Goal: Task Accomplishment & Management: Manage account settings

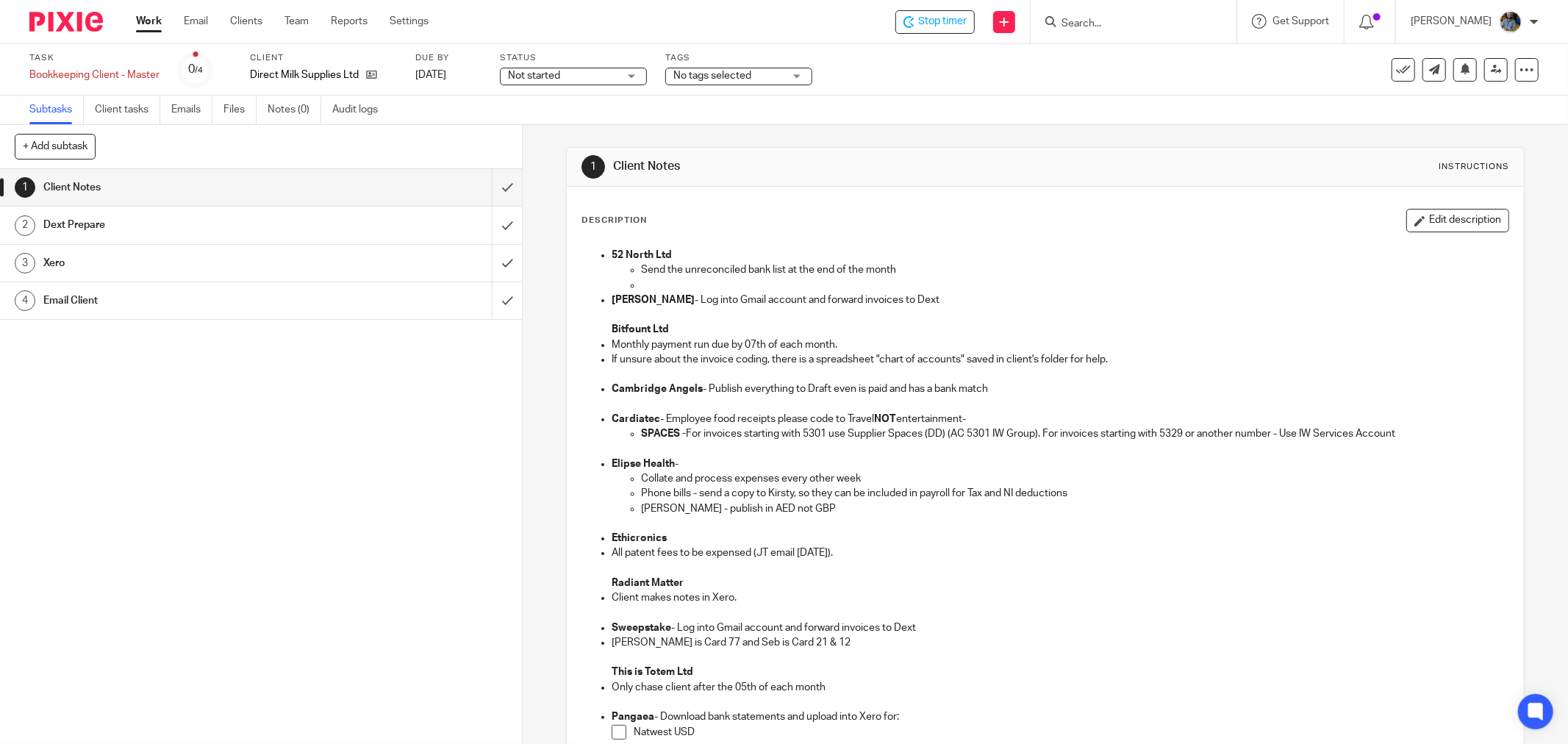
drag, startPoint x: 1077, startPoint y: 381, endPoint x: 1152, endPoint y: 4, distance: 384.4
click at [1079, 378] on div "52 North Ltd Send the unreconciled bank list at the end of the month [PERSON_NA…" at bounding box center [1045, 583] width 941 height 687
click at [1096, 364] on p "If unsure about the invoice coding, there is a spreadsheet "chart of accounts" …" at bounding box center [1060, 359] width 897 height 15
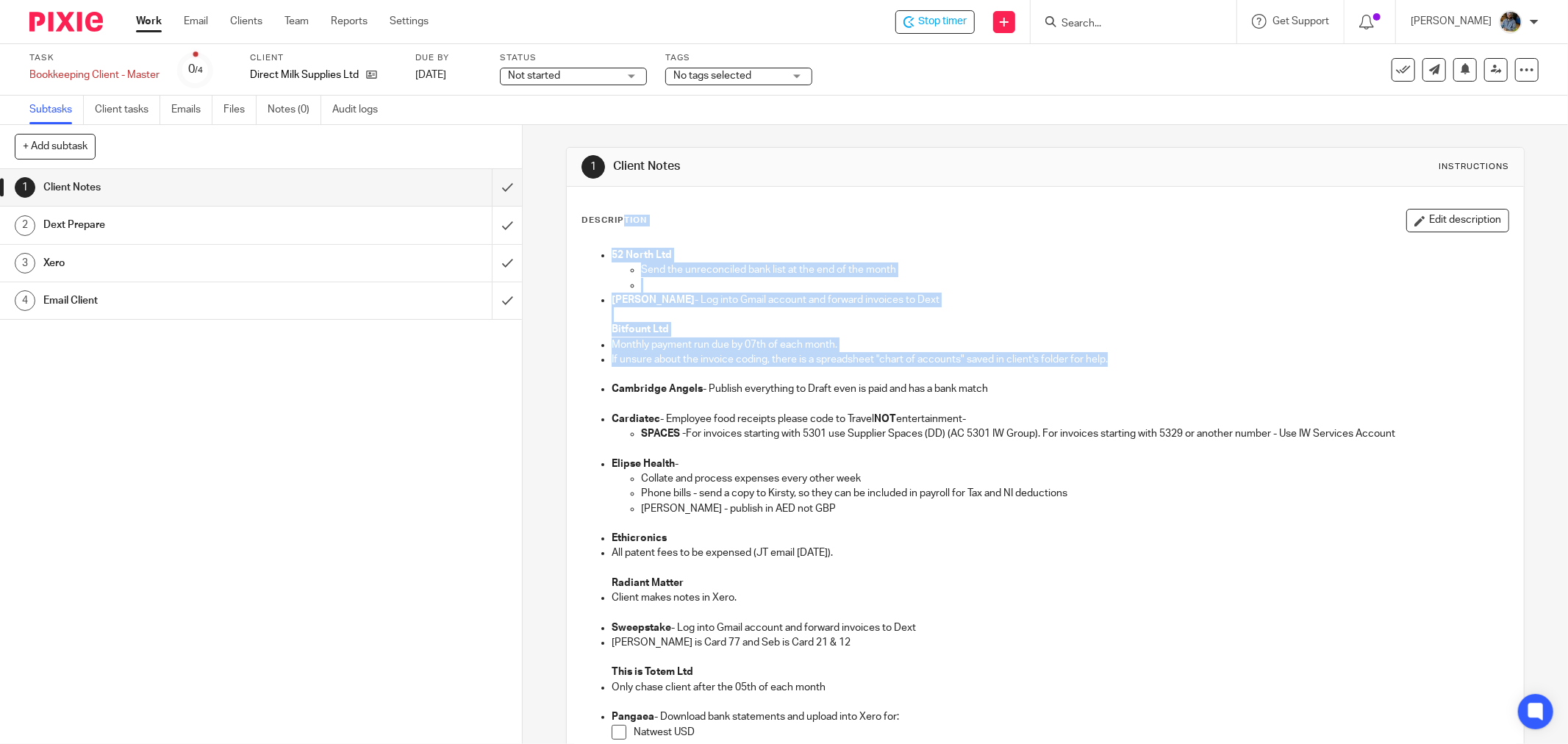
drag, startPoint x: 1073, startPoint y: 358, endPoint x: 693, endPoint y: 285, distance: 386.9
click at [577, 202] on div "Description Edit description 52 North Ltd Send the unreconciled bank list at th…" at bounding box center [1045, 635] width 957 height 897
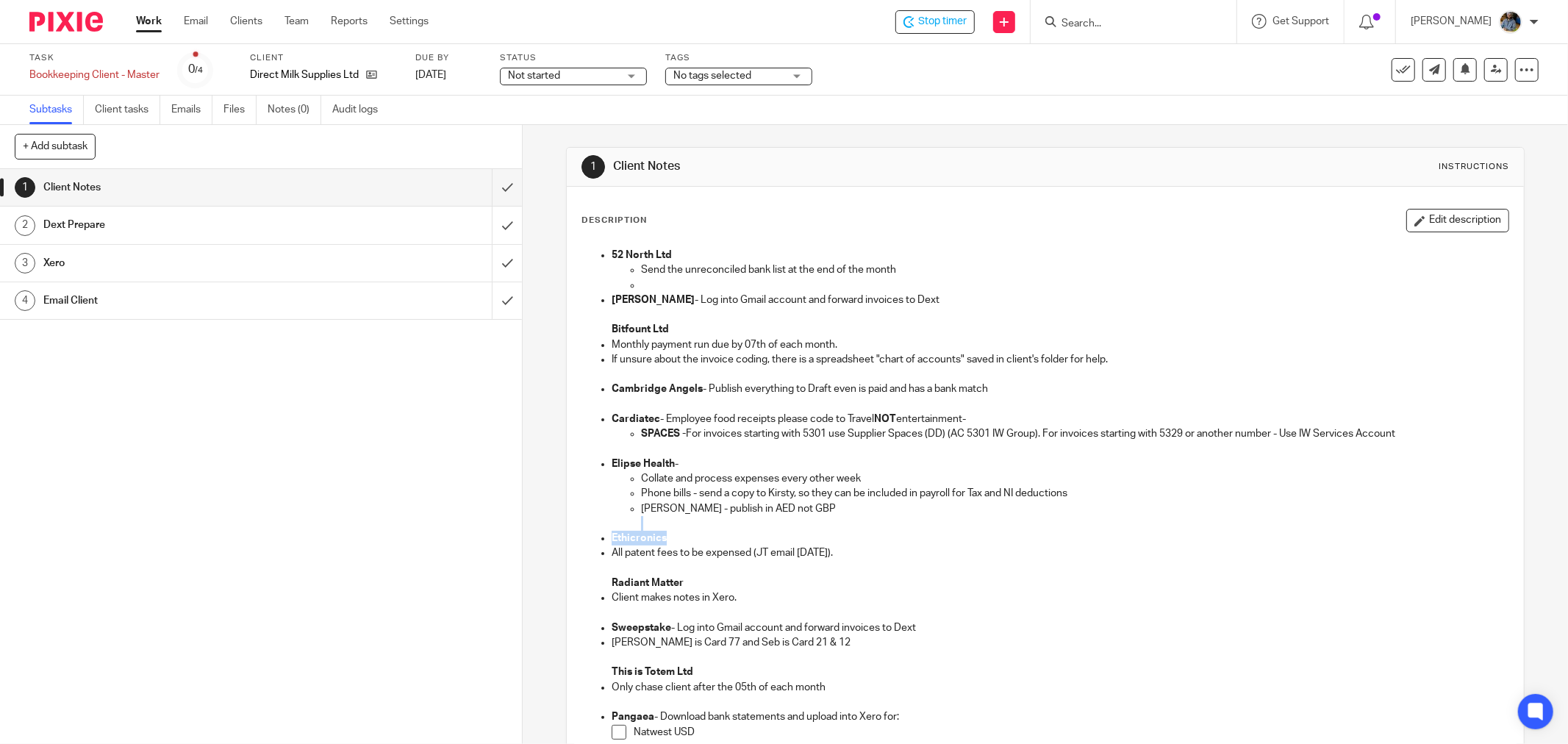
click at [920, 532] on ul "Cambridge Angels - Publish everything to Draft even is paid and has a bank matc…" at bounding box center [1045, 485] width 926 height 208
click at [915, 533] on p "Ethicronics" at bounding box center [1060, 538] width 897 height 15
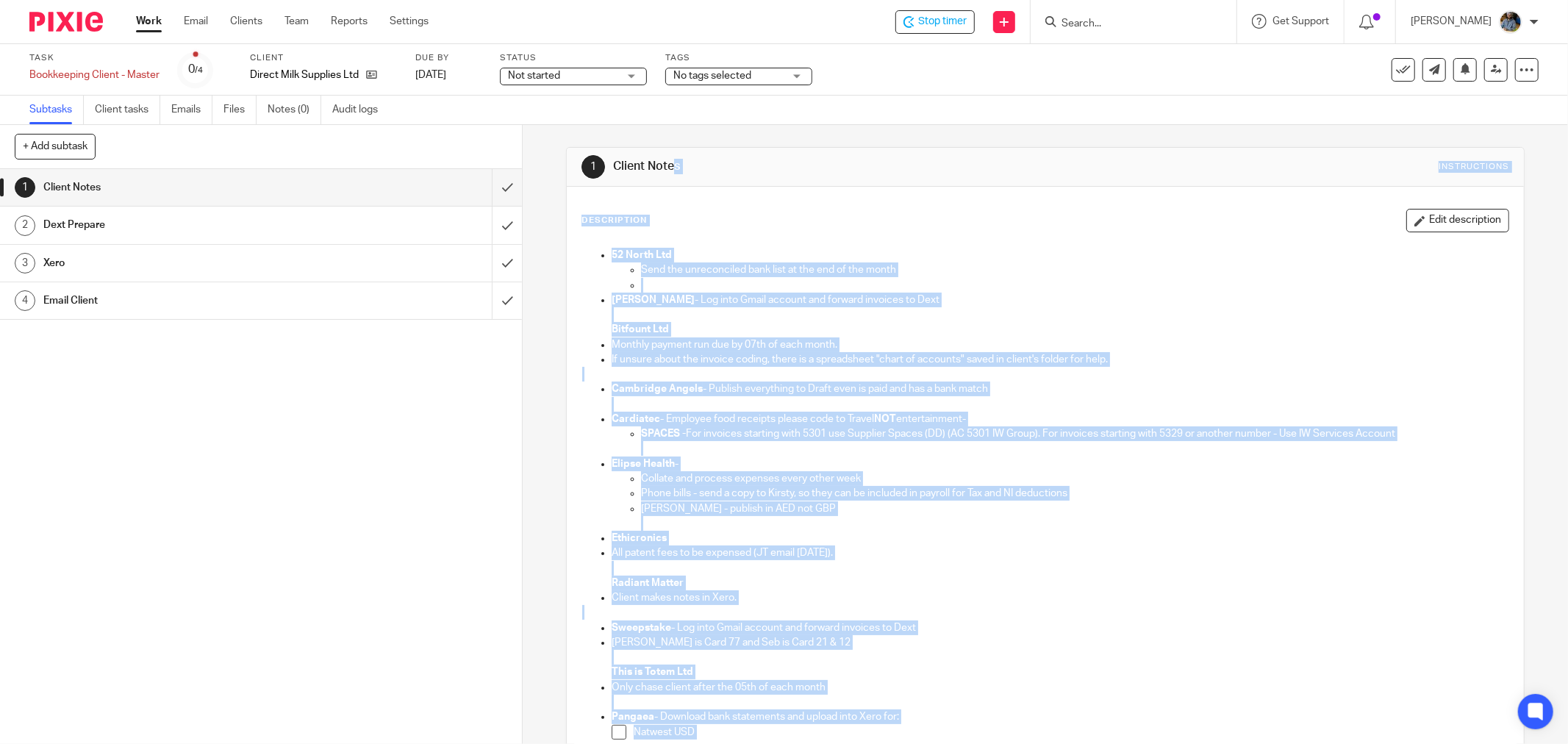
drag, startPoint x: 1390, startPoint y: 665, endPoint x: 617, endPoint y: 160, distance: 923.3
click at [608, 160] on div "1 Client Notes Instructions Description Edit description 52 North Ltd Send the …" at bounding box center [1045, 615] width 959 height 937
click at [883, 239] on div "52 North Ltd Send the unreconciled bank list at the end of the month [PERSON_NA…" at bounding box center [1045, 583] width 943 height 688
click at [1016, 250] on p "52 North Ltd" at bounding box center [1060, 255] width 897 height 15
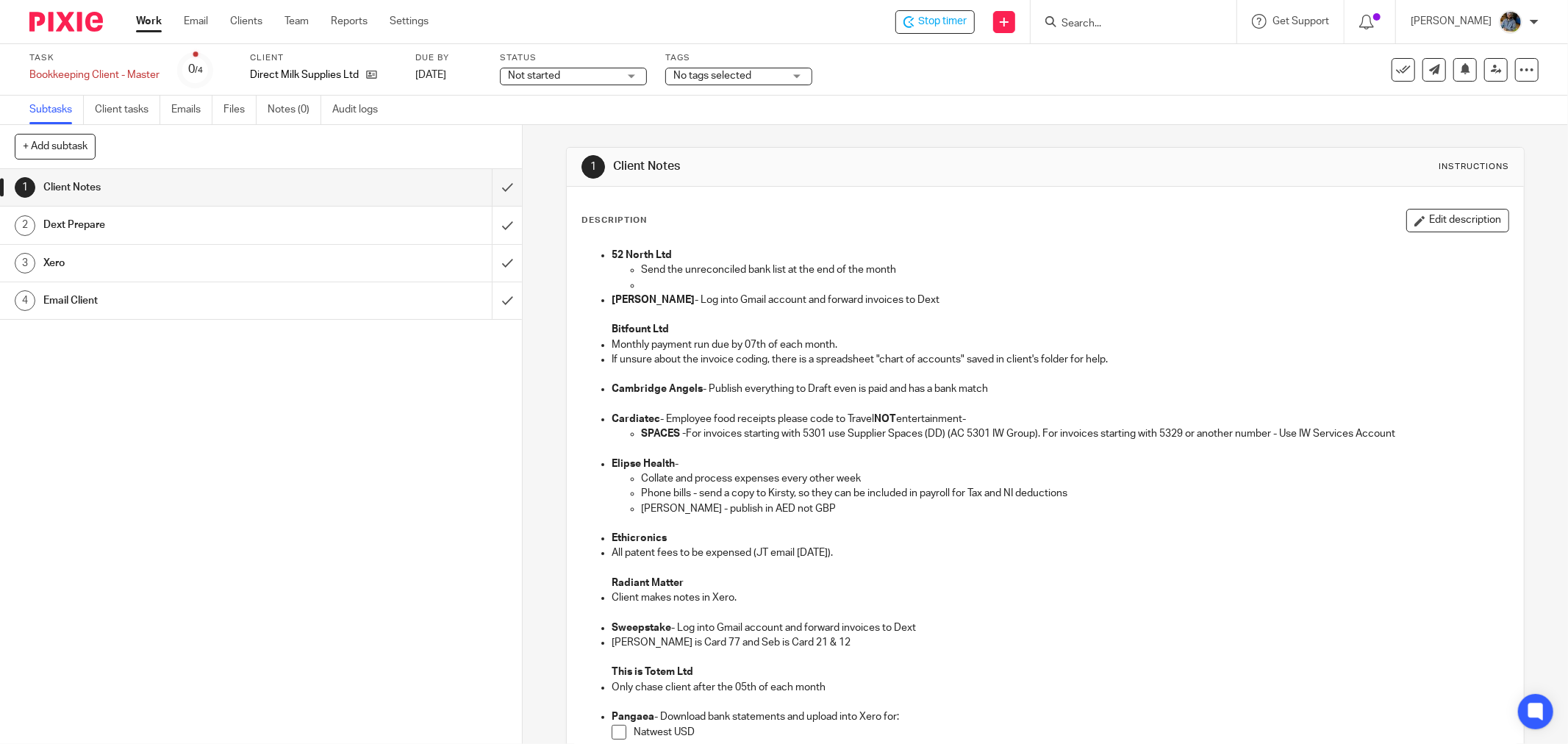
click at [967, 80] on div "Task Bookkeeping Client - Master Save Bookkeeping Client - Master 0 /4 Client D…" at bounding box center [658, 70] width 1257 height 36
drag, startPoint x: 986, startPoint y: 259, endPoint x: 762, endPoint y: 0, distance: 342.4
click at [972, 246] on div "52 North Ltd Send the unreconciled bank list at the end of the month [PERSON_NA…" at bounding box center [1045, 583] width 941 height 687
click at [922, 96] on div "Subtasks Client tasks Emails Files Notes (0) Audit logs" at bounding box center [784, 110] width 1568 height 30
click at [1149, 155] on div "1 Client Notes Instructions" at bounding box center [1045, 167] width 928 height 24
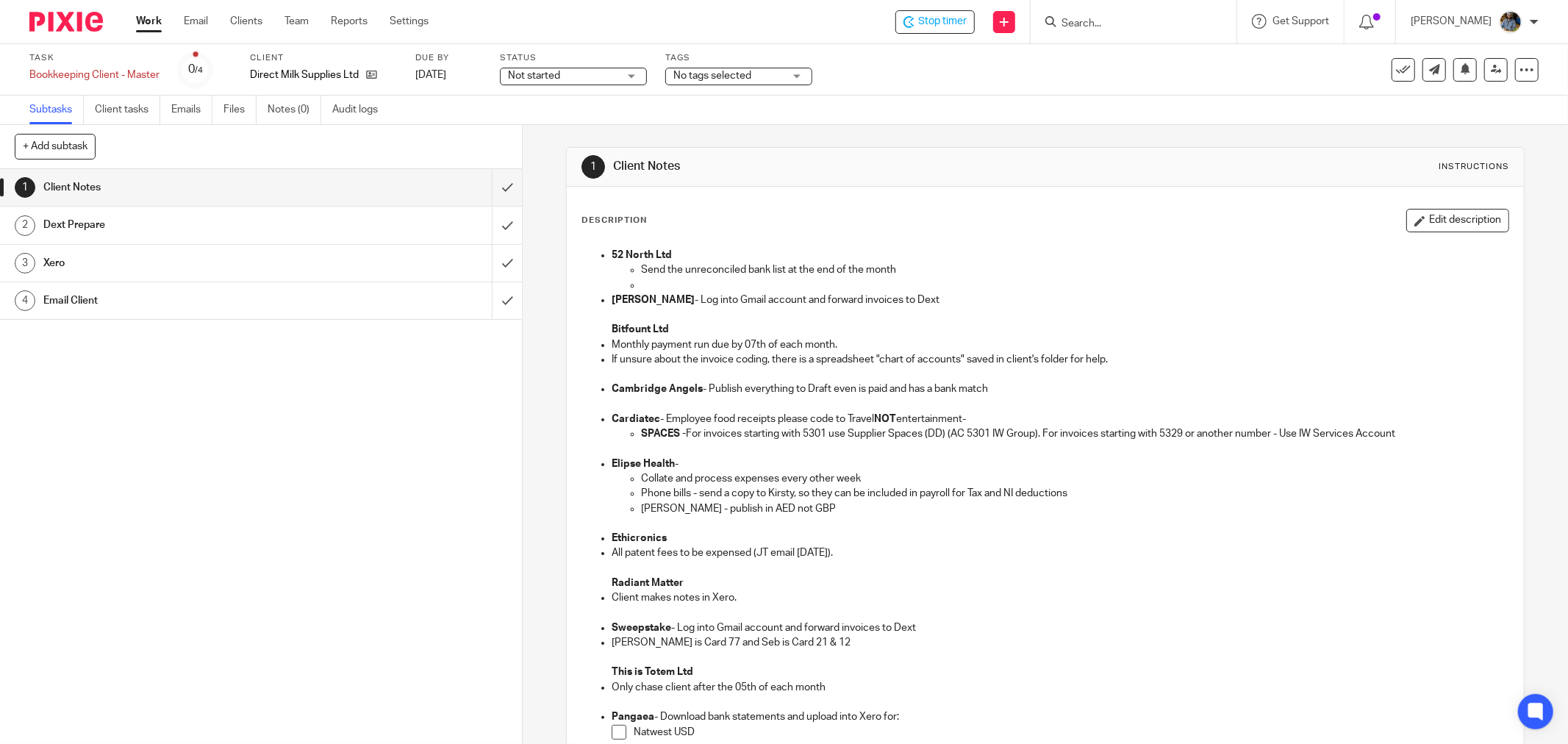
click at [966, 310] on p at bounding box center [1060, 314] width 897 height 15
drag, startPoint x: 1180, startPoint y: 466, endPoint x: 1186, endPoint y: 457, distance: 10.8
click at [1181, 465] on p "Elipse Health -" at bounding box center [1060, 463] width 897 height 15
